Goal: Transaction & Acquisition: Purchase product/service

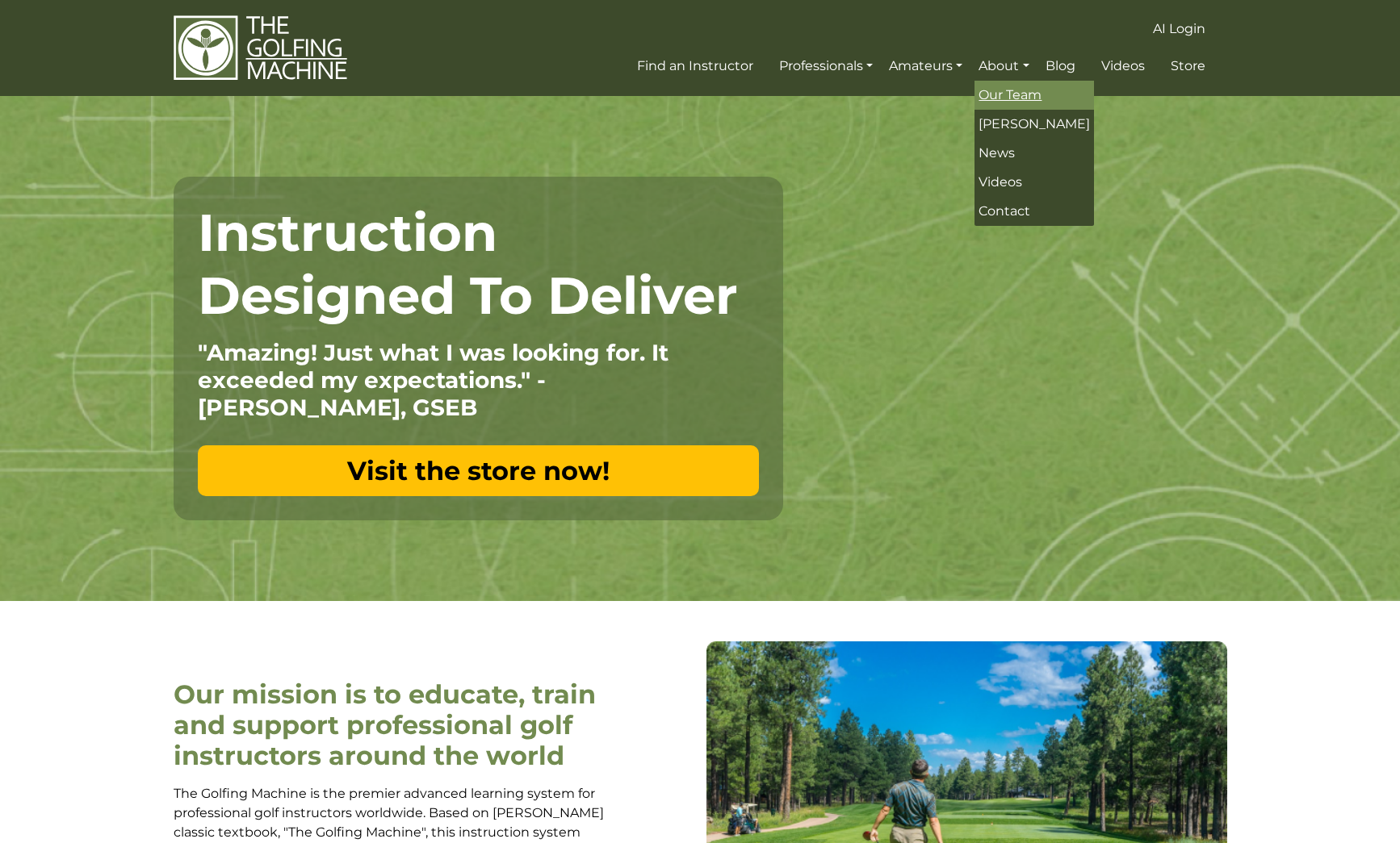
click at [1010, 93] on span "Our Team" at bounding box center [1010, 94] width 63 height 15
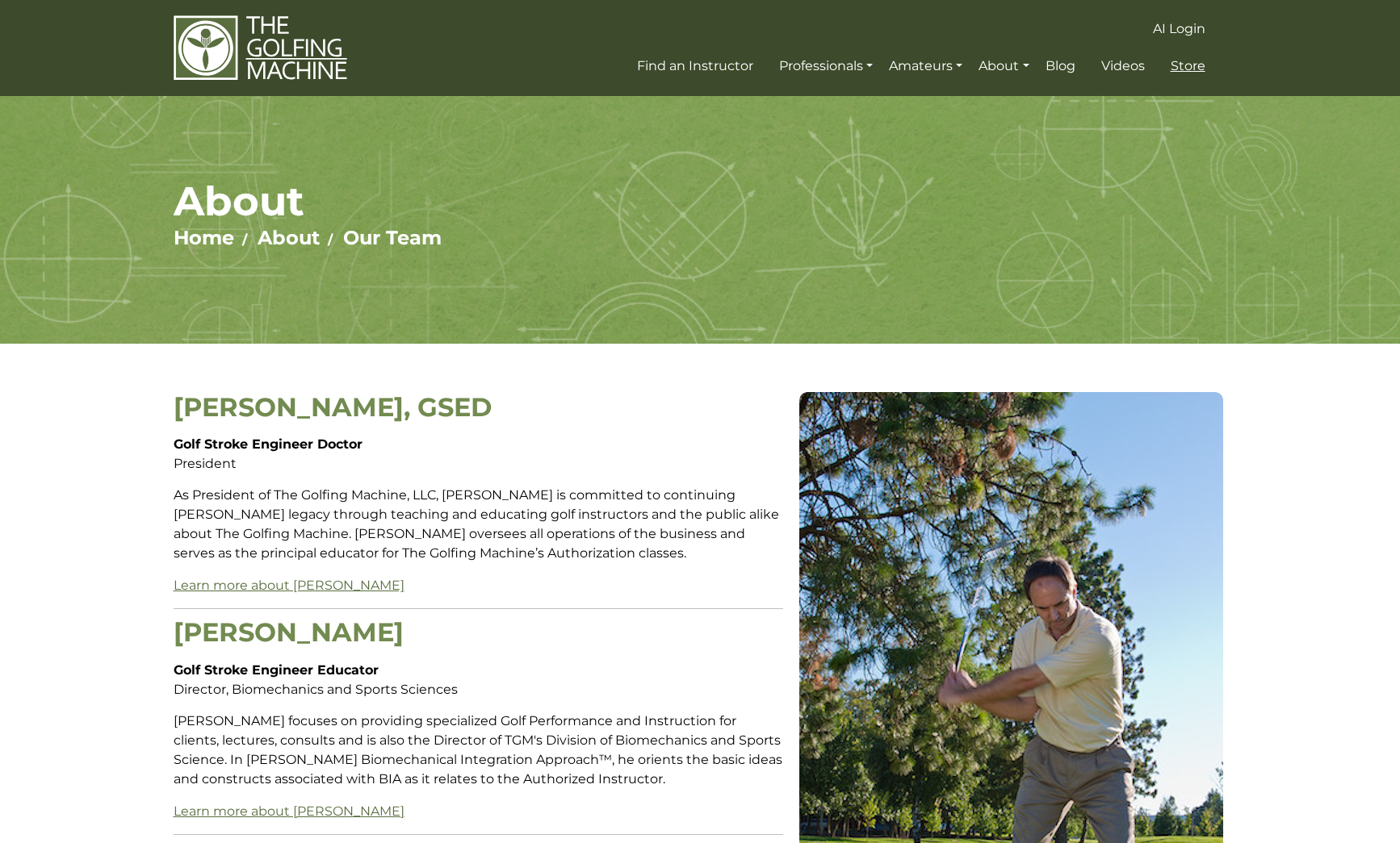
click at [1191, 65] on span "Store" at bounding box center [1188, 65] width 35 height 15
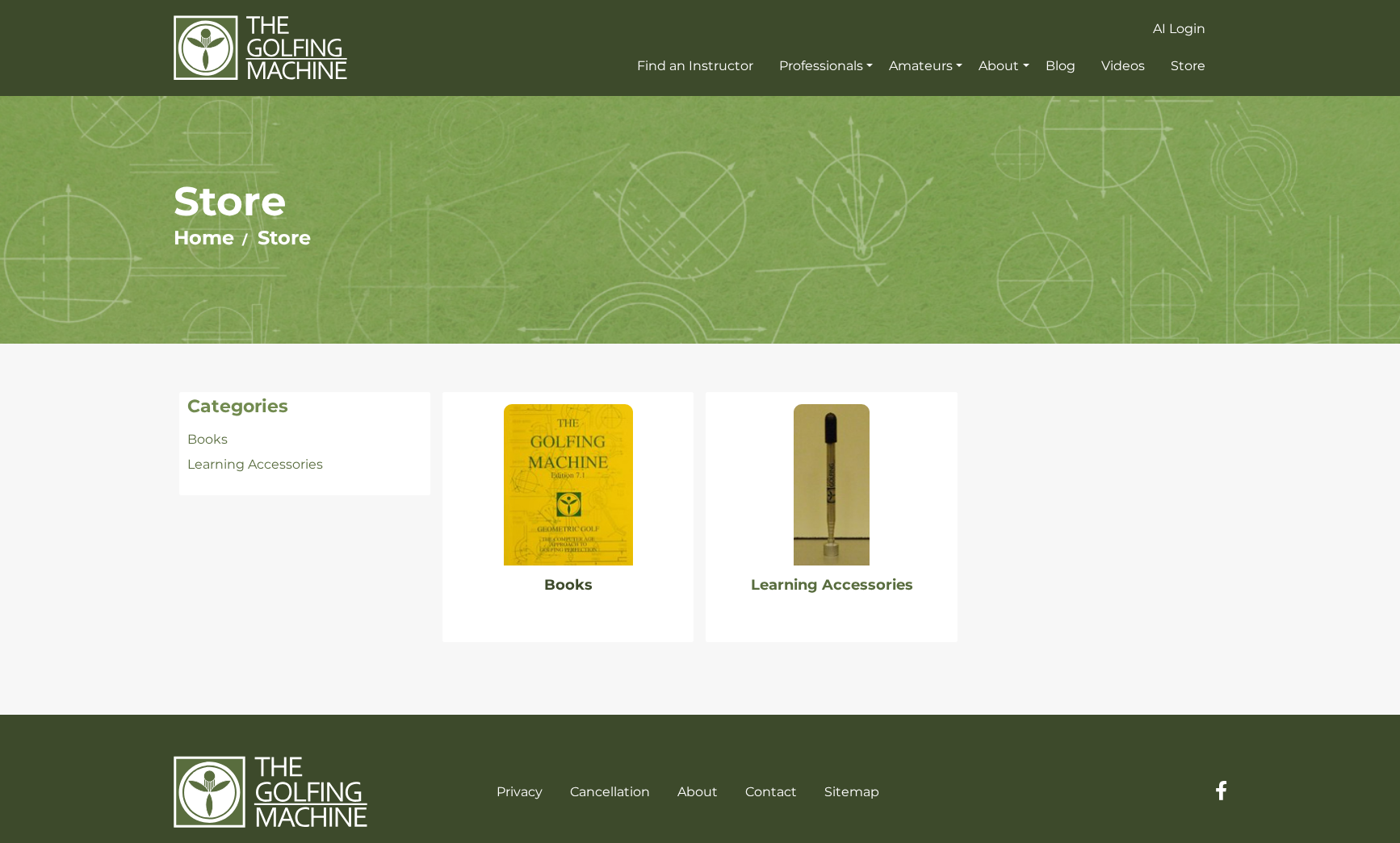
click at [586, 582] on link "Books" at bounding box center [567, 585] width 48 height 18
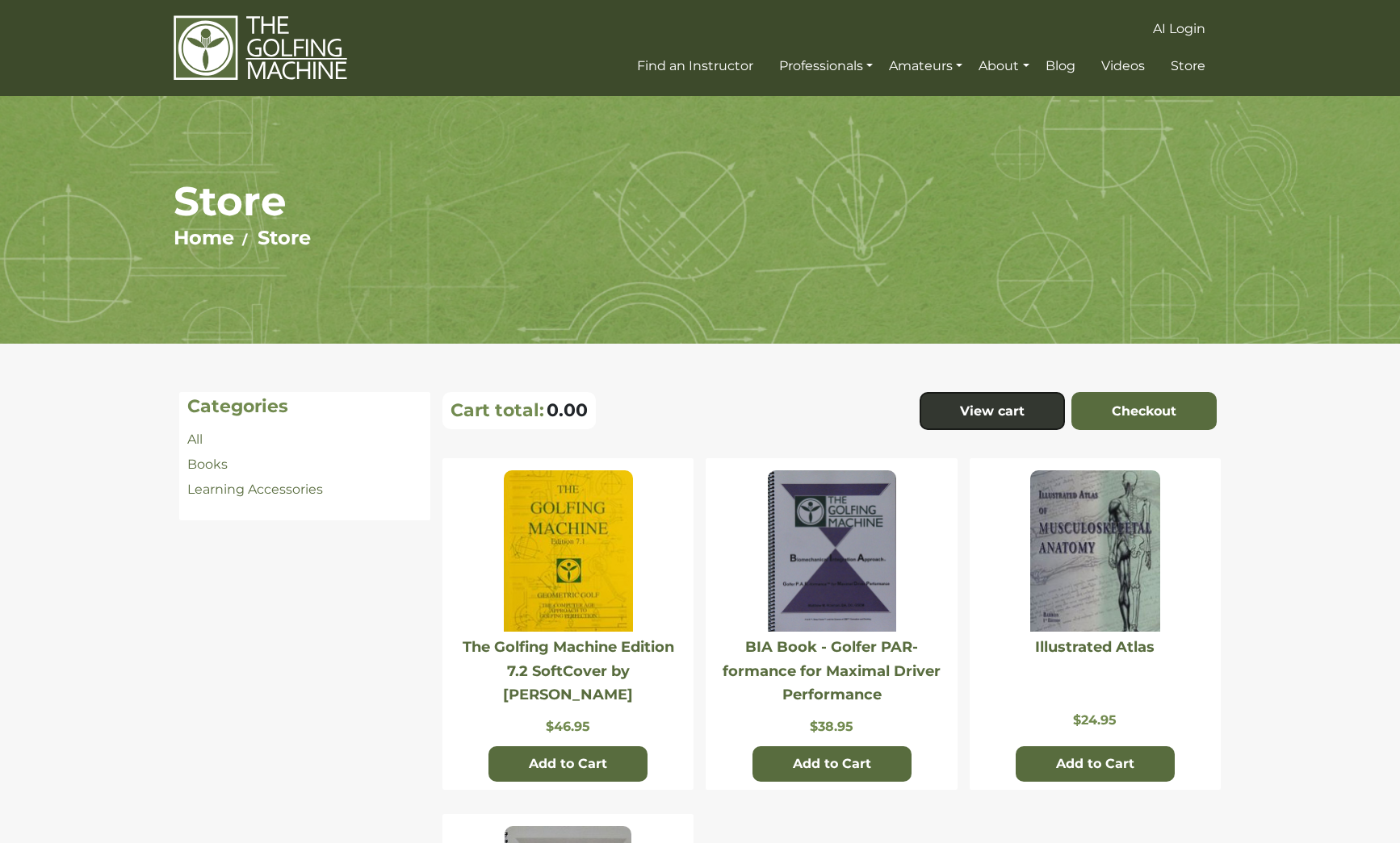
scroll to position [28, 0]
